Goal: Information Seeking & Learning: Learn about a topic

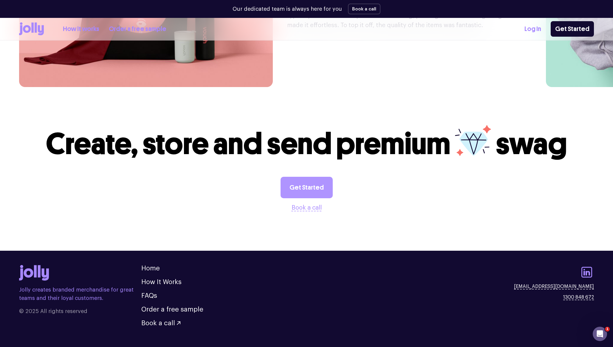
click at [317, 177] on link "Get Started" at bounding box center [306, 187] width 52 height 21
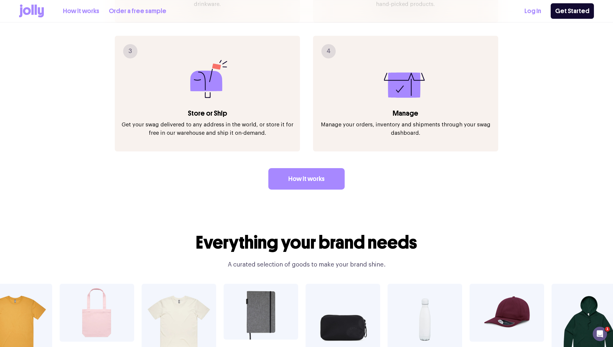
scroll to position [483, 0]
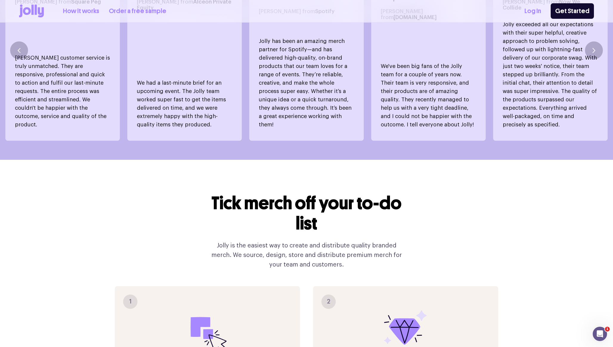
click at [117, 11] on link "Order a free sample" at bounding box center [137, 11] width 57 height 10
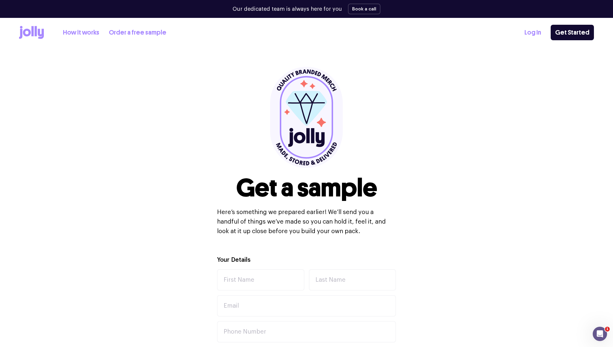
click at [74, 29] on link "How it works" at bounding box center [81, 33] width 36 height 10
click at [531, 34] on link "Log In" at bounding box center [532, 33] width 17 height 10
click at [72, 32] on link "How it works" at bounding box center [81, 33] width 36 height 10
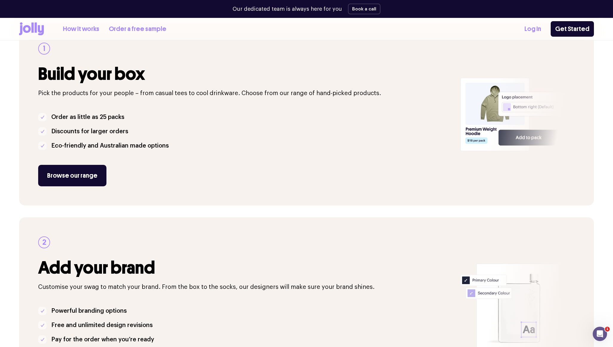
scroll to position [104, 0]
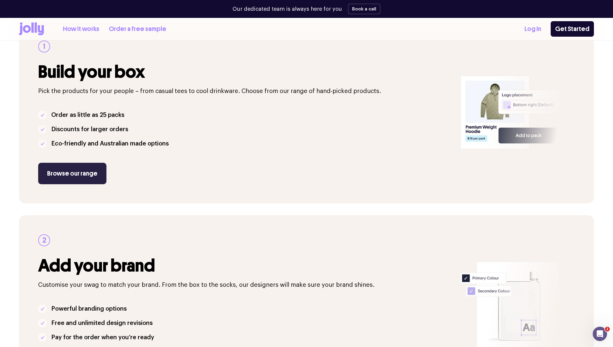
click at [74, 168] on link "Browse our range" at bounding box center [72, 173] width 68 height 21
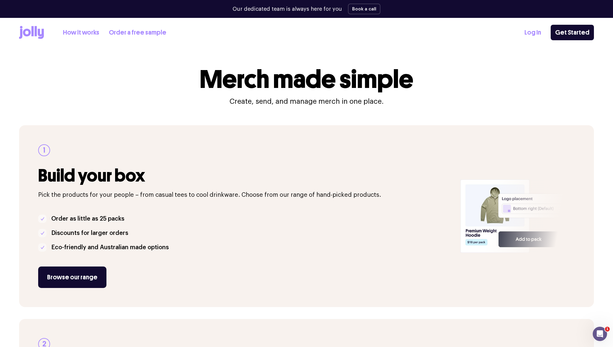
click at [35, 31] on icon at bounding box center [36, 31] width 2 height 10
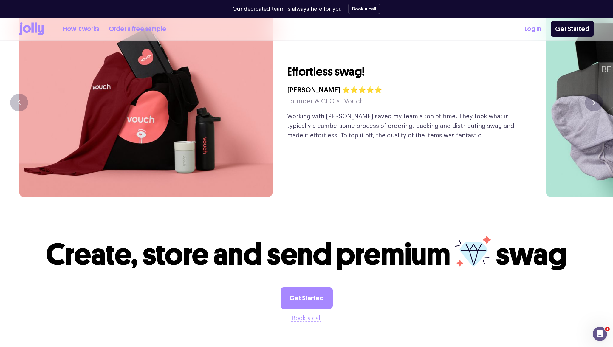
scroll to position [1621, 0]
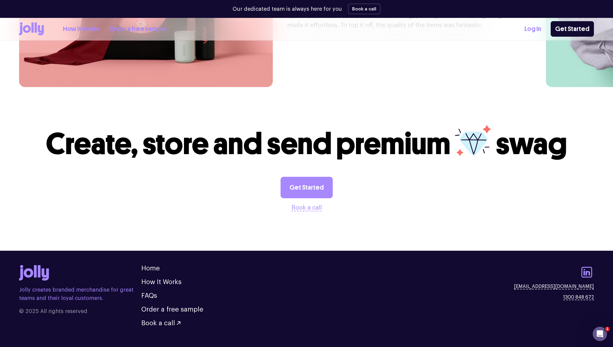
click at [47, 346] on link "Made Together" at bounding box center [48, 353] width 30 height 4
